Goal: Task Accomplishment & Management: Manage account settings

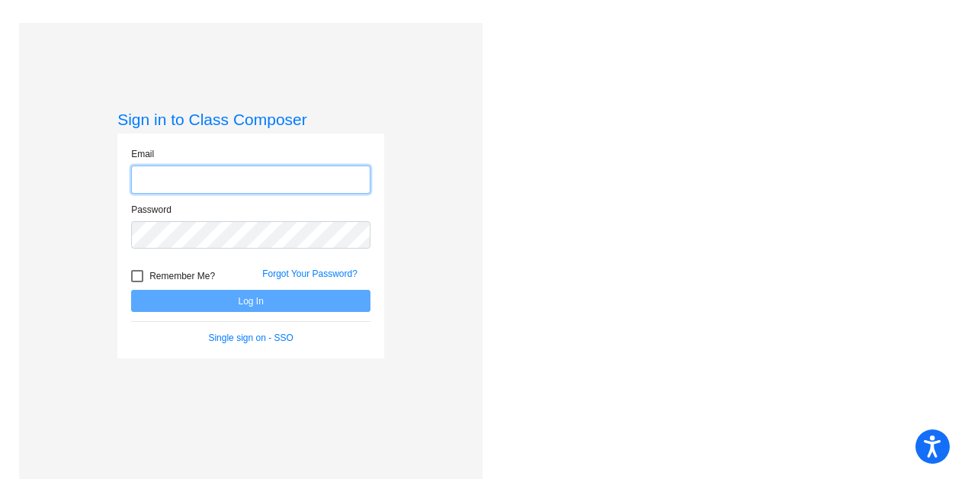
type input "[EMAIL_ADDRESS][DOMAIN_NAME]"
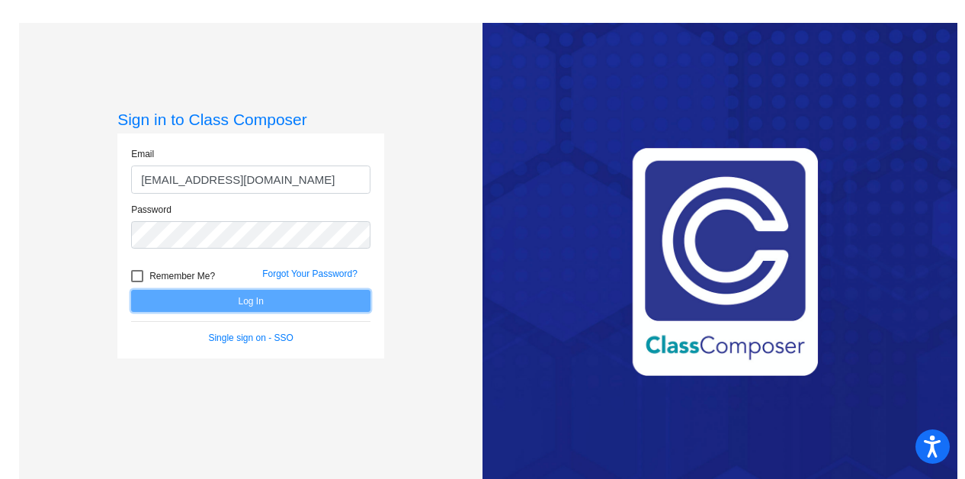
click at [245, 296] on button "Log In" at bounding box center [250, 301] width 239 height 22
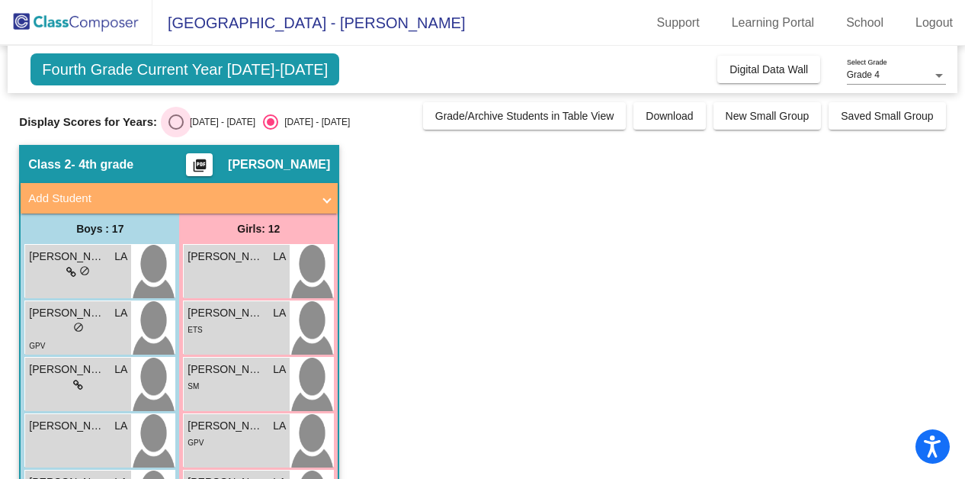
click at [183, 125] on div "Select an option" at bounding box center [175, 121] width 15 height 15
click at [176, 130] on input "[DATE] - [DATE]" at bounding box center [175, 130] width 1 height 1
radio input "true"
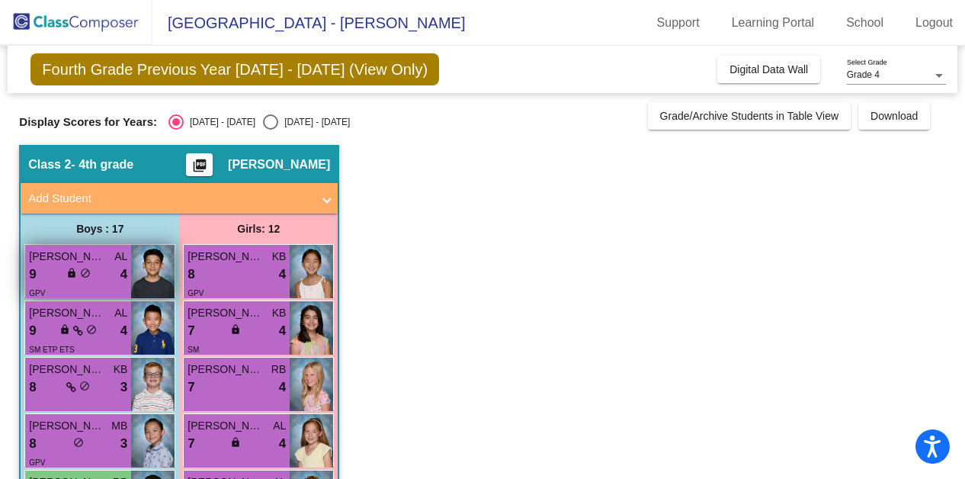
click at [84, 268] on span "do_not_disturb_alt" at bounding box center [85, 273] width 11 height 11
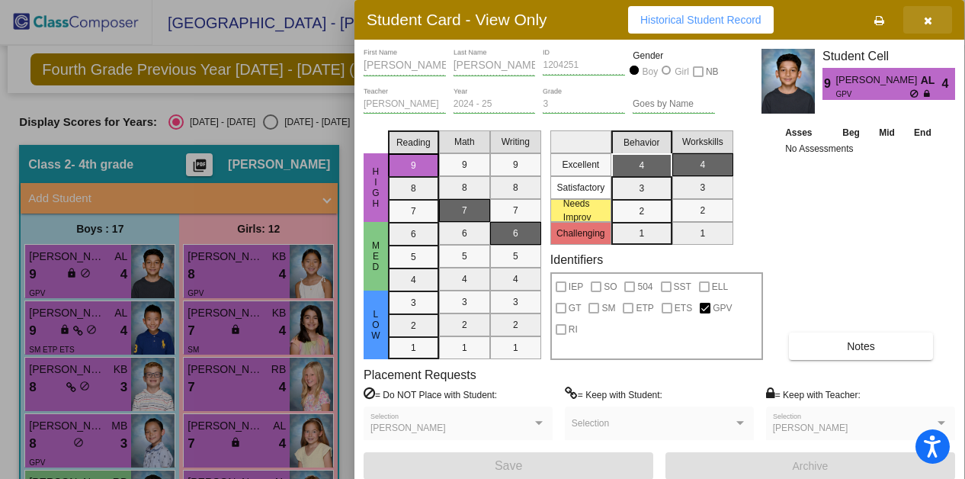
click at [926, 21] on icon "button" at bounding box center [928, 20] width 8 height 11
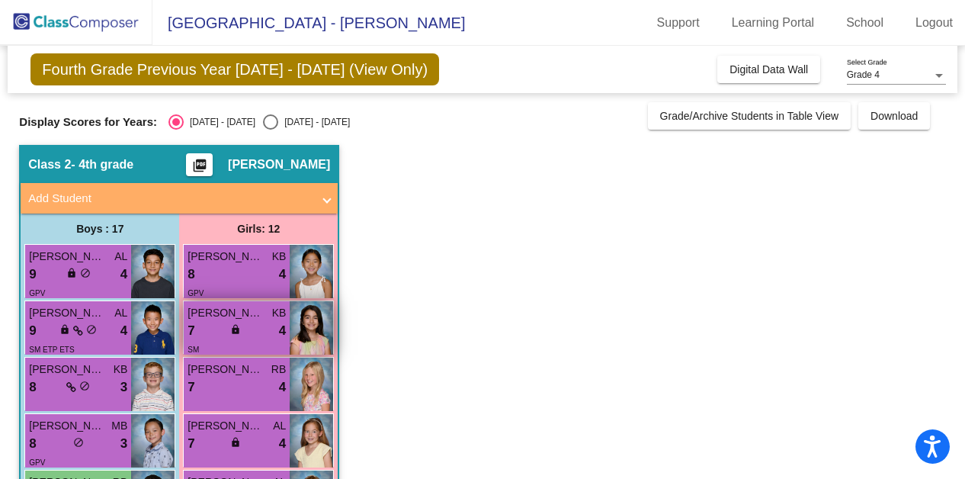
click at [221, 329] on div "7 lock do_not_disturb_alt 4" at bounding box center [237, 331] width 98 height 20
